Goal: Contribute content: Add original content to the website for others to see

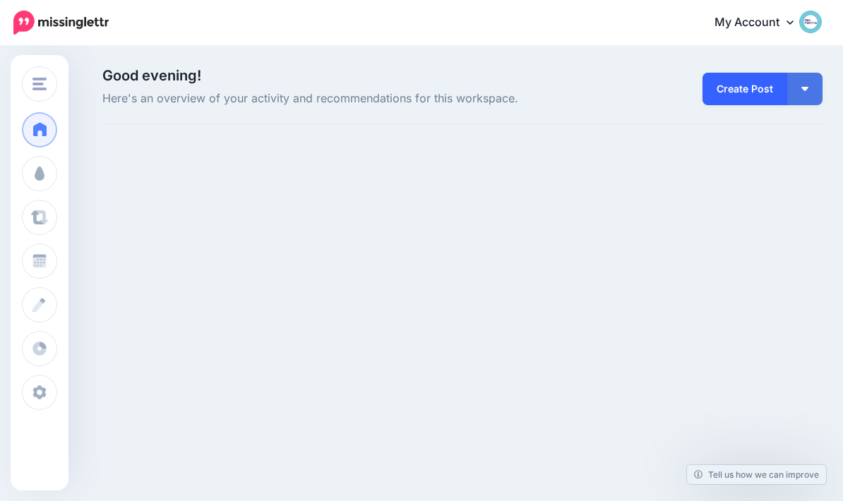
click at [747, 89] on link "Create Post" at bounding box center [744, 89] width 85 height 32
click at [747, 94] on link "Create Post" at bounding box center [744, 89] width 85 height 32
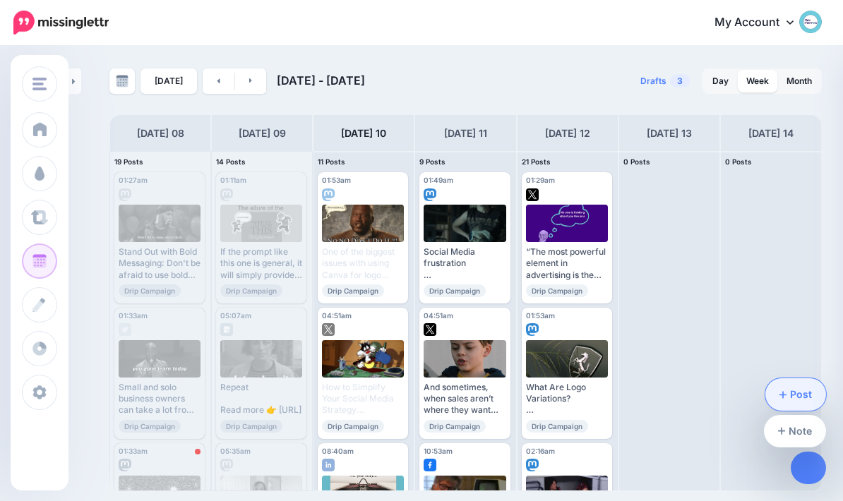
click at [802, 395] on link "Post" at bounding box center [795, 394] width 61 height 32
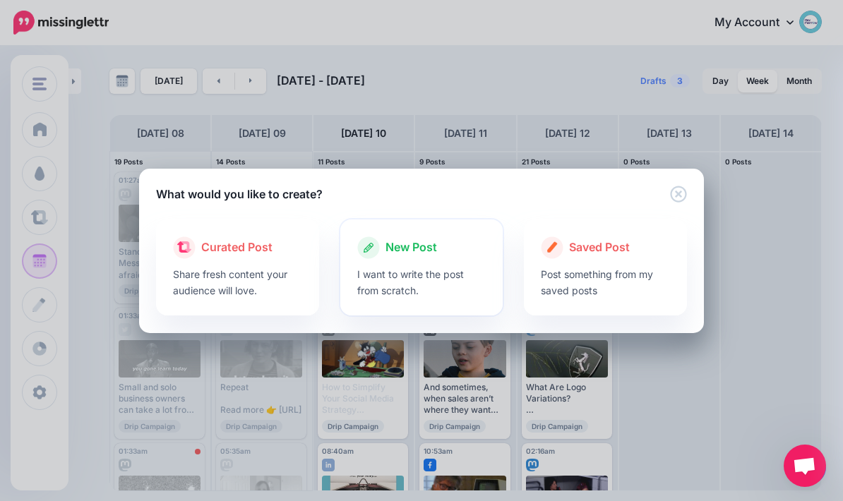
click at [421, 253] on span "New Post" at bounding box center [411, 248] width 52 height 18
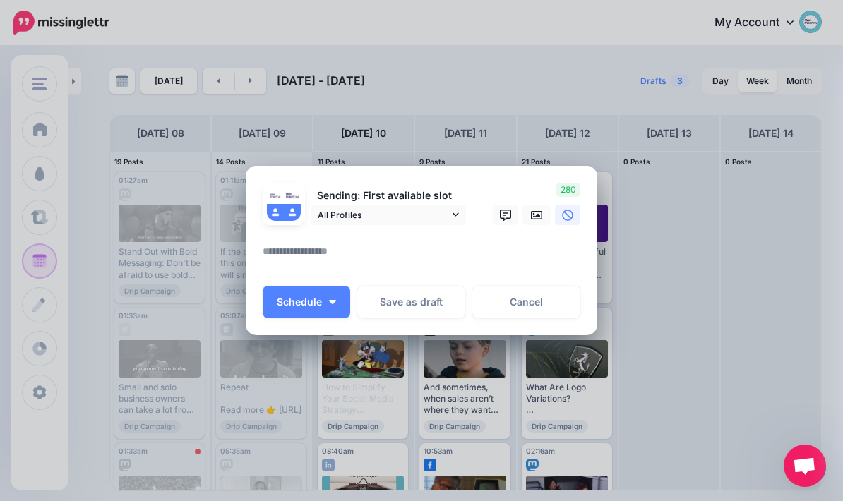
click at [428, 260] on textarea at bounding box center [425, 257] width 325 height 28
paste textarea "**********"
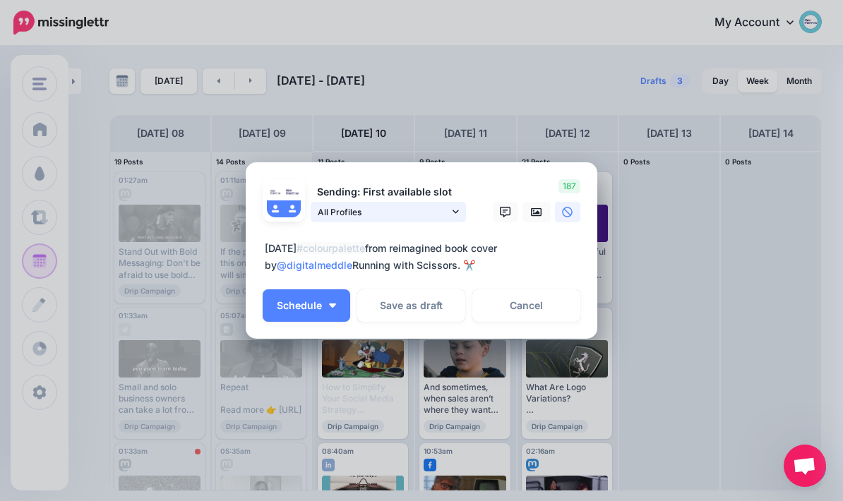
type textarea "**********"
click at [463, 210] on link "All Profiles" at bounding box center [388, 212] width 155 height 20
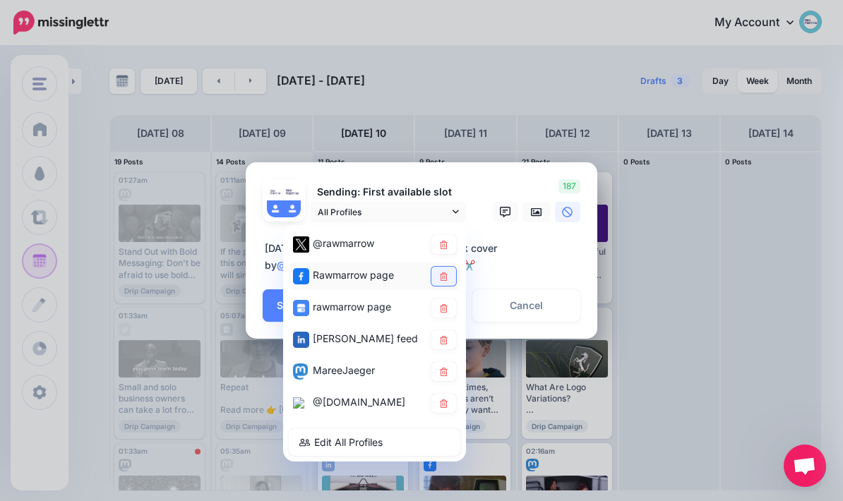
click at [448, 280] on icon at bounding box center [443, 276] width 11 height 8
click at [440, 306] on icon at bounding box center [443, 308] width 11 height 8
click at [568, 260] on textarea "**********" at bounding box center [425, 257] width 325 height 34
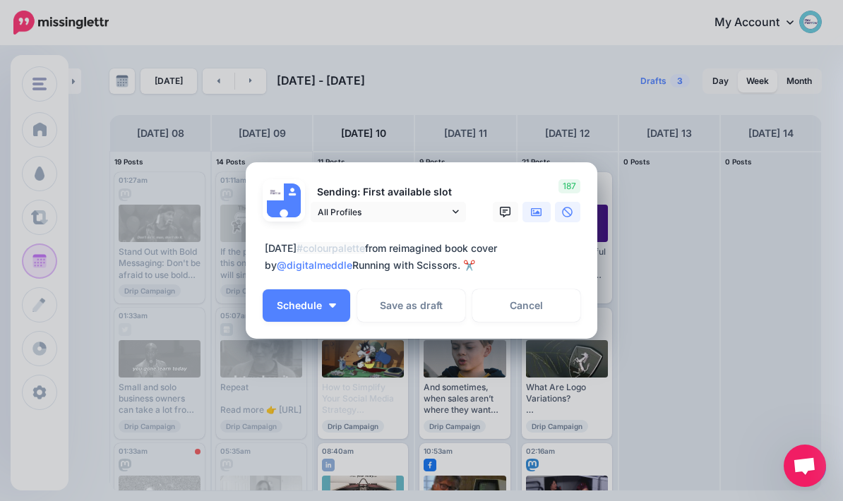
click at [544, 212] on link at bounding box center [536, 212] width 28 height 20
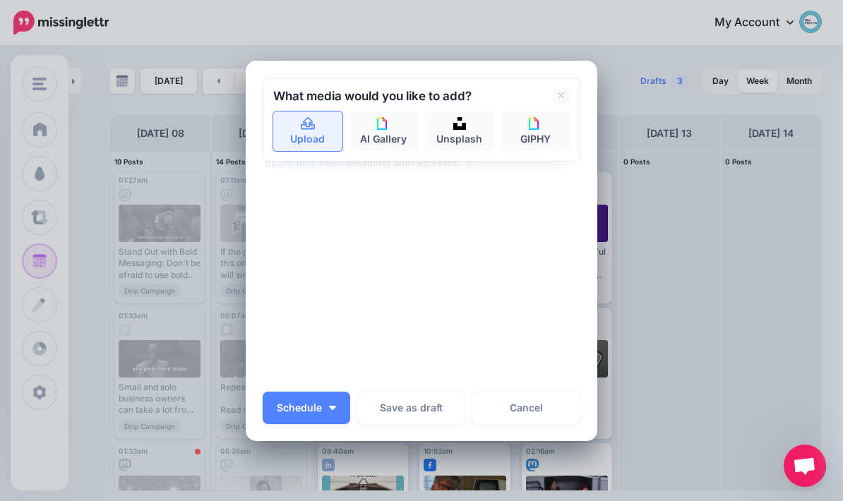
click at [311, 133] on link "Upload" at bounding box center [307, 132] width 69 height 40
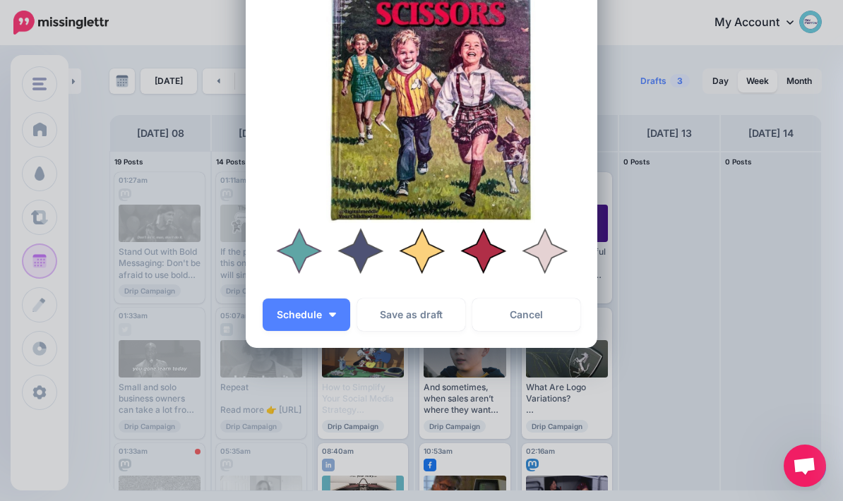
scroll to position [258, 0]
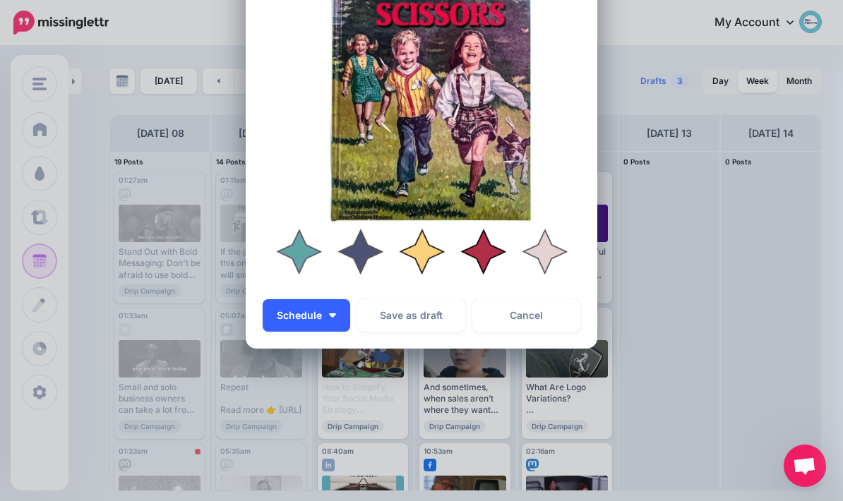
click at [330, 321] on button "Schedule" at bounding box center [307, 315] width 88 height 32
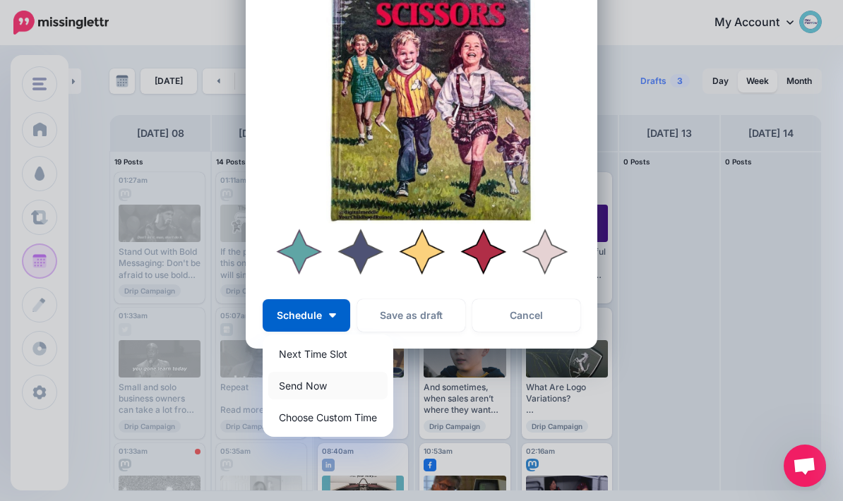
click at [347, 387] on link "Send Now" at bounding box center [327, 386] width 119 height 28
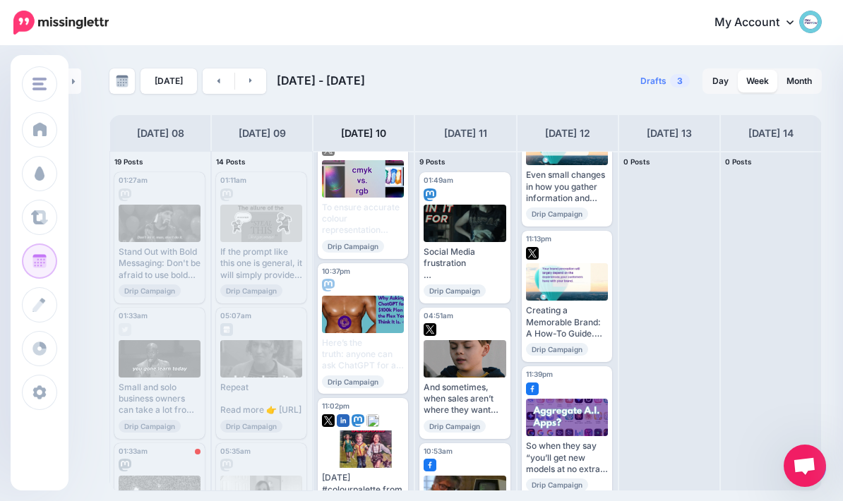
scroll to position [2488, 0]
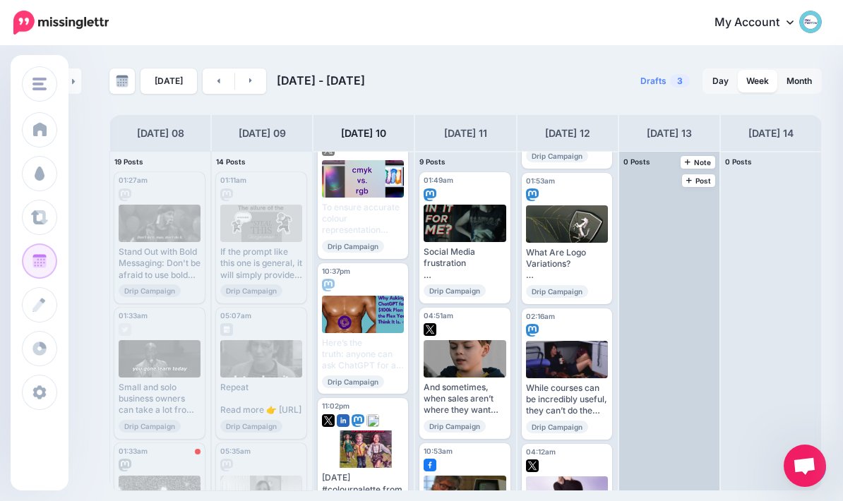
click at [640, 348] on div at bounding box center [669, 321] width 100 height 339
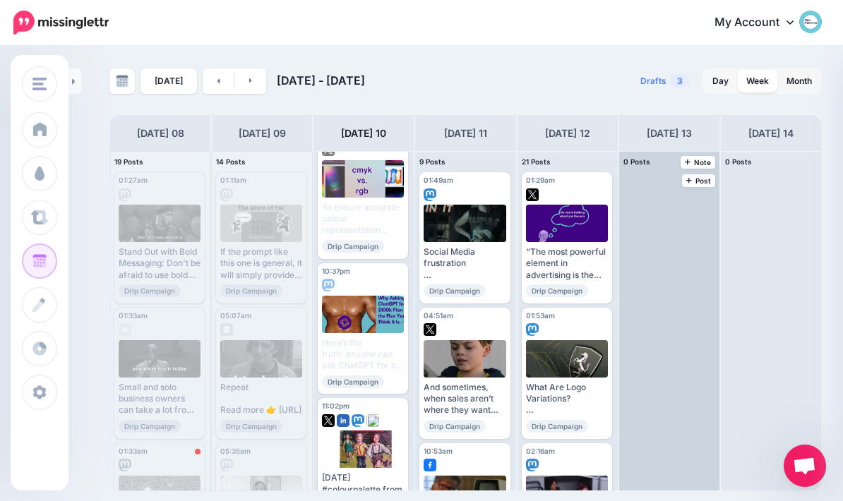
scroll to position [0, 0]
